Goal: Use online tool/utility

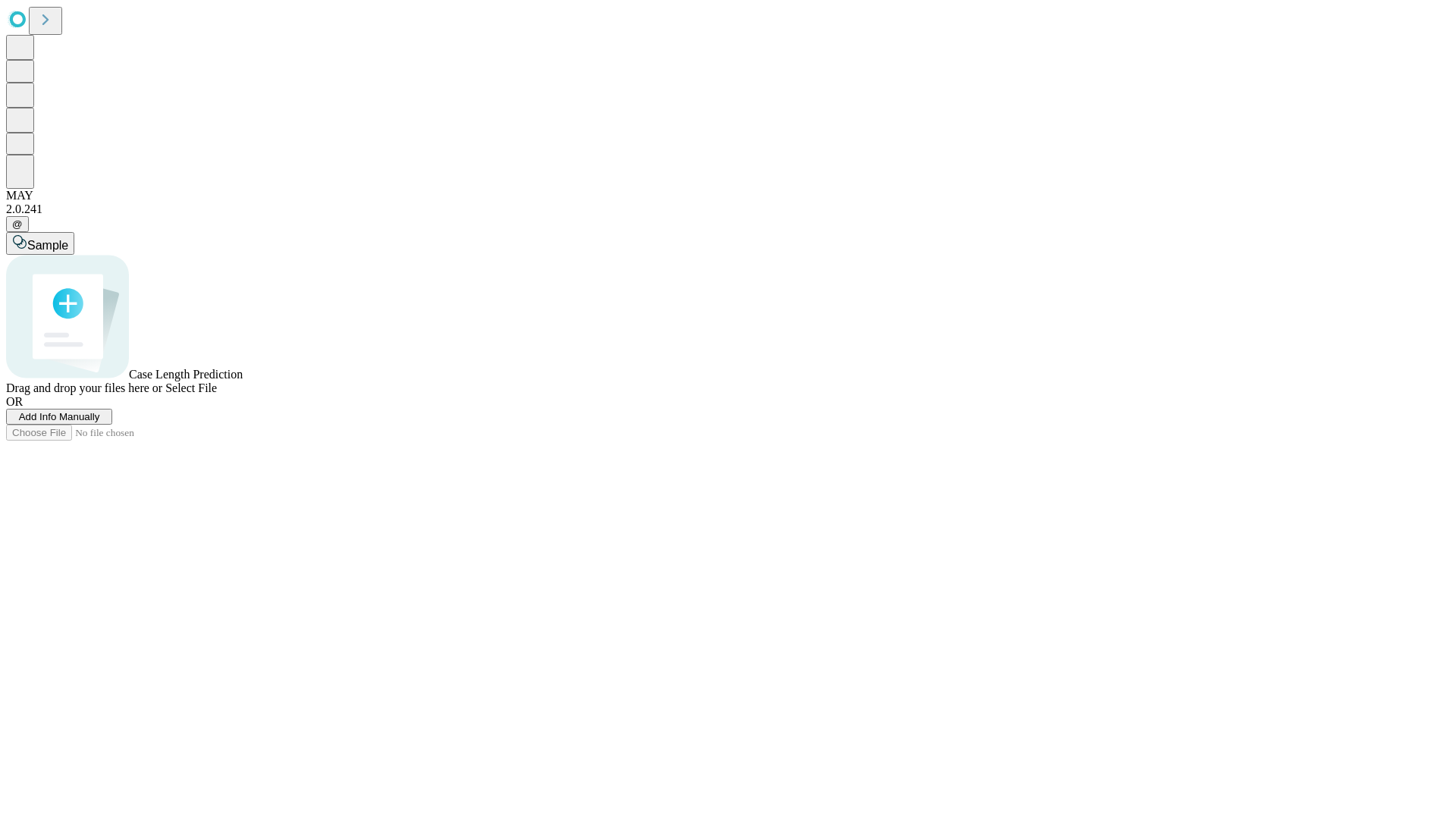
click at [217, 394] on span "Select File" at bounding box center [191, 387] width 52 height 13
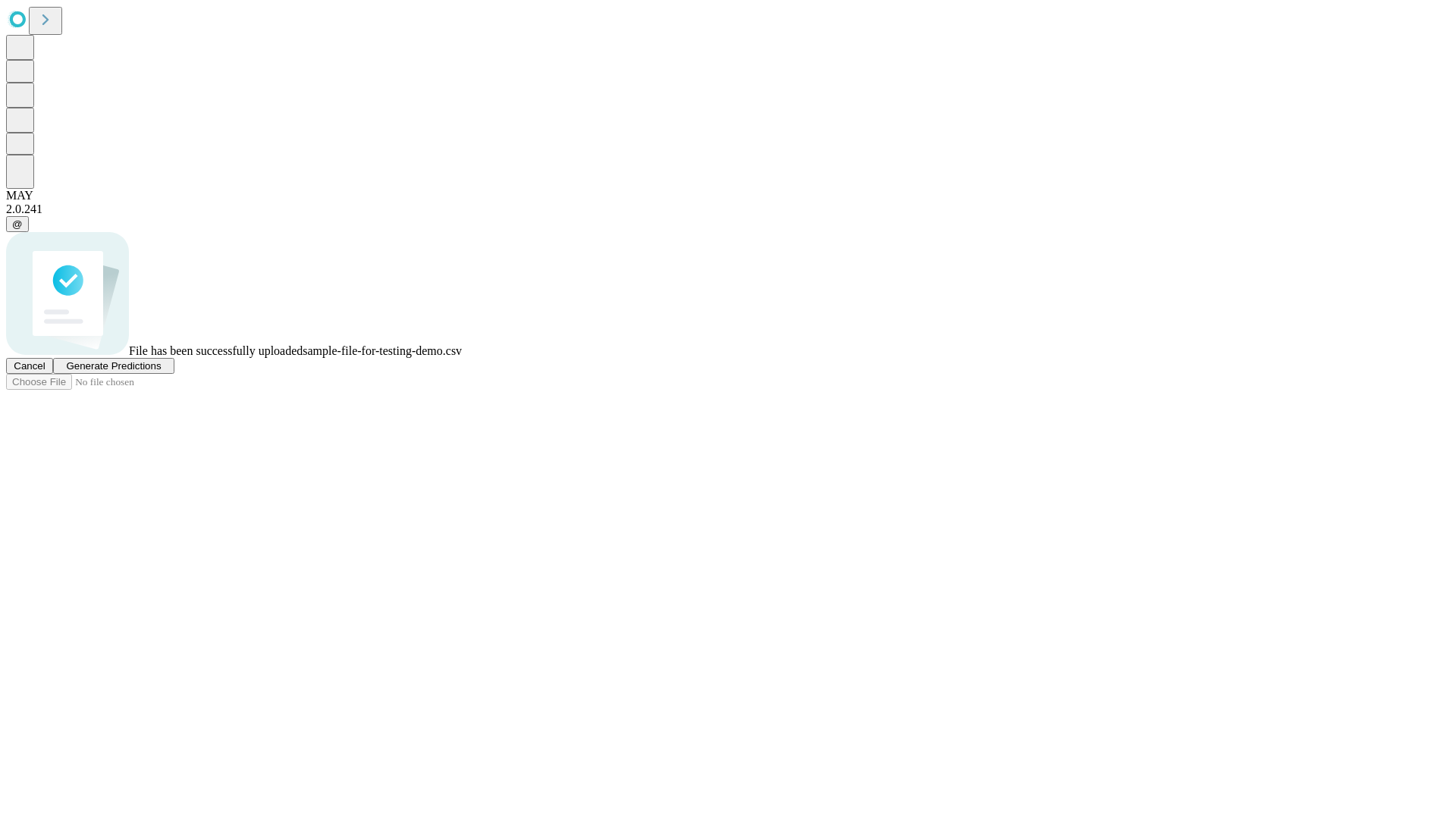
click at [161, 371] on span "Generate Predictions" at bounding box center [112, 365] width 95 height 11
